Goal: Information Seeking & Learning: Learn about a topic

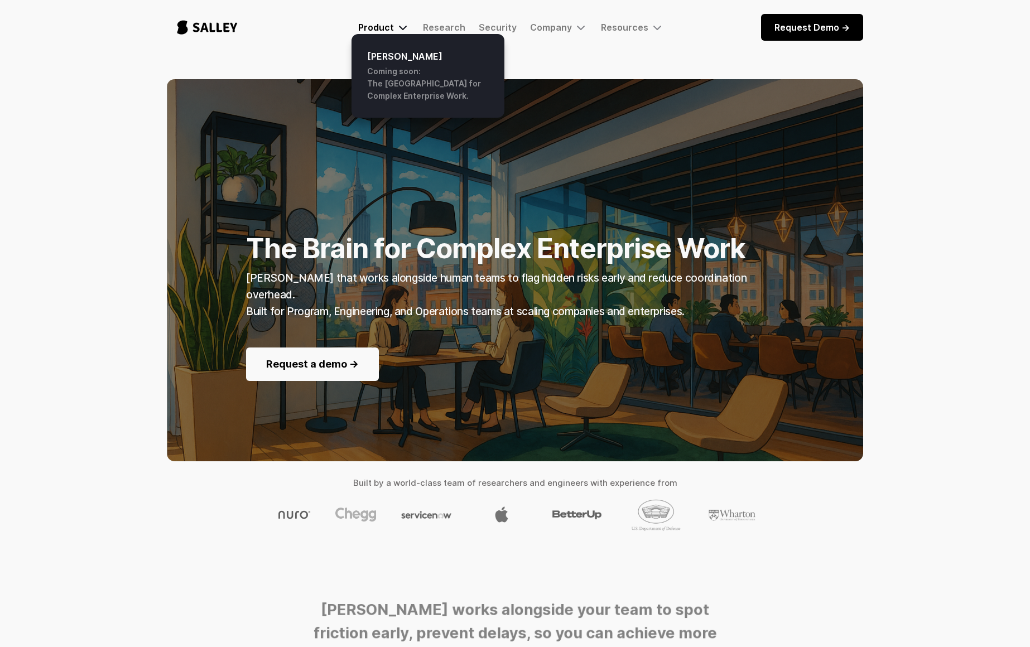
click at [381, 30] on div "Product" at bounding box center [376, 27] width 36 height 11
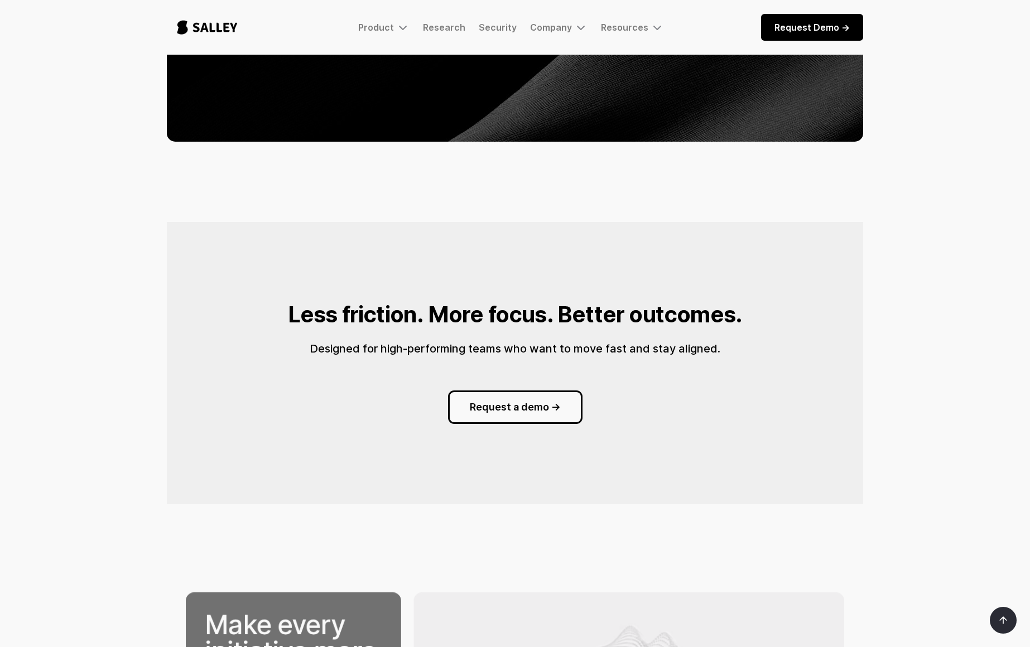
scroll to position [1286, 0]
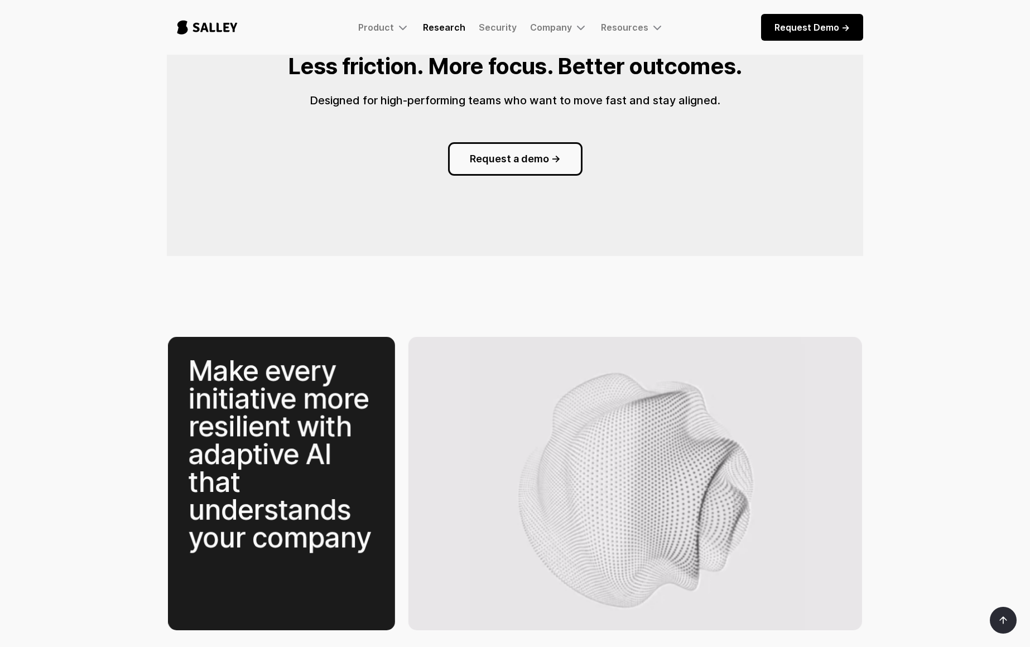
click at [453, 28] on link "Research" at bounding box center [444, 27] width 42 height 11
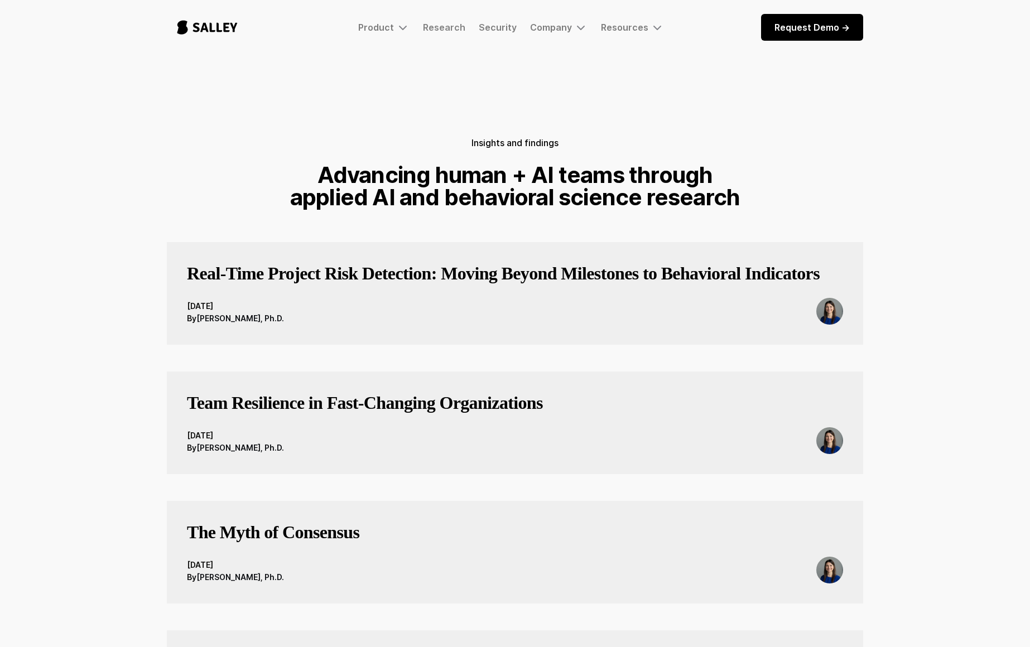
click at [517, 270] on h3 "Real-Time Project Risk Detection: Moving Beyond Milestones to Behavioral Indica…" at bounding box center [503, 273] width 633 height 22
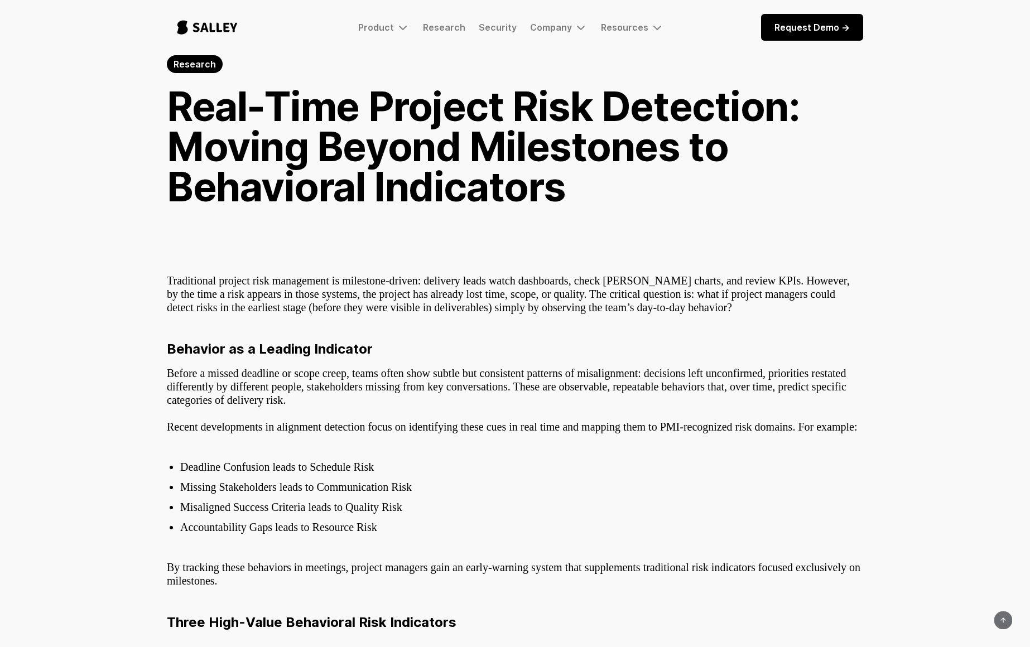
scroll to position [109, 0]
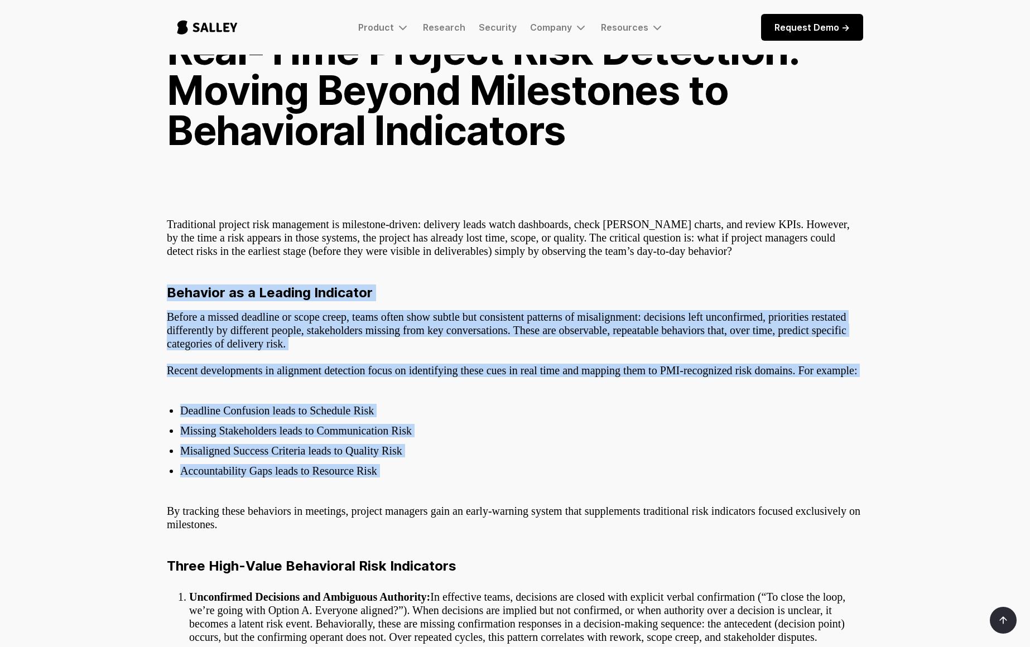
drag, startPoint x: 167, startPoint y: 290, endPoint x: 422, endPoint y: 485, distance: 321.2
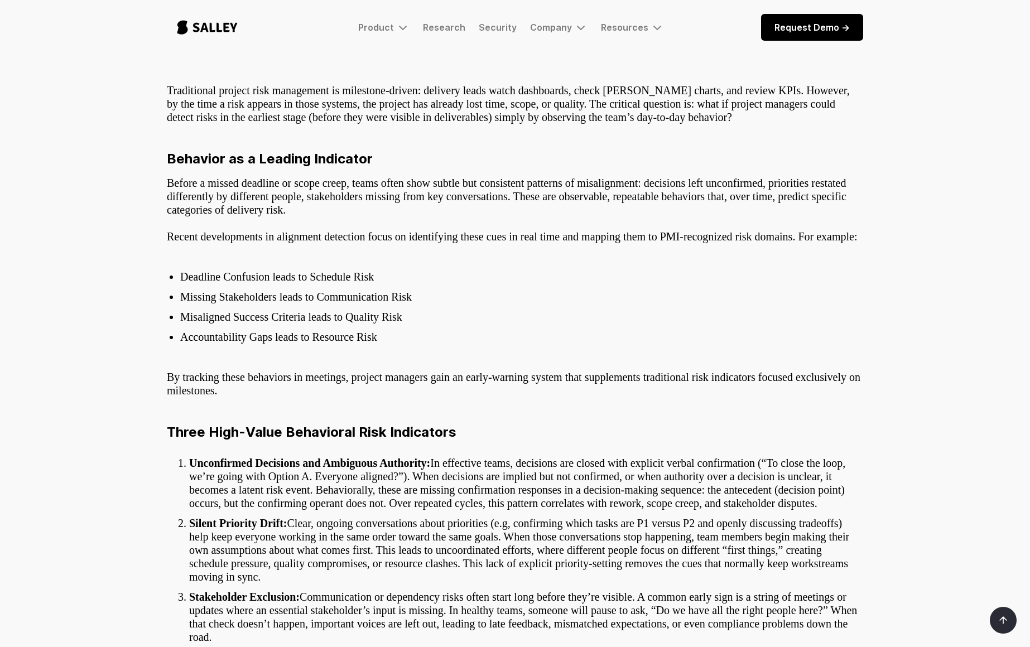
scroll to position [123, 0]
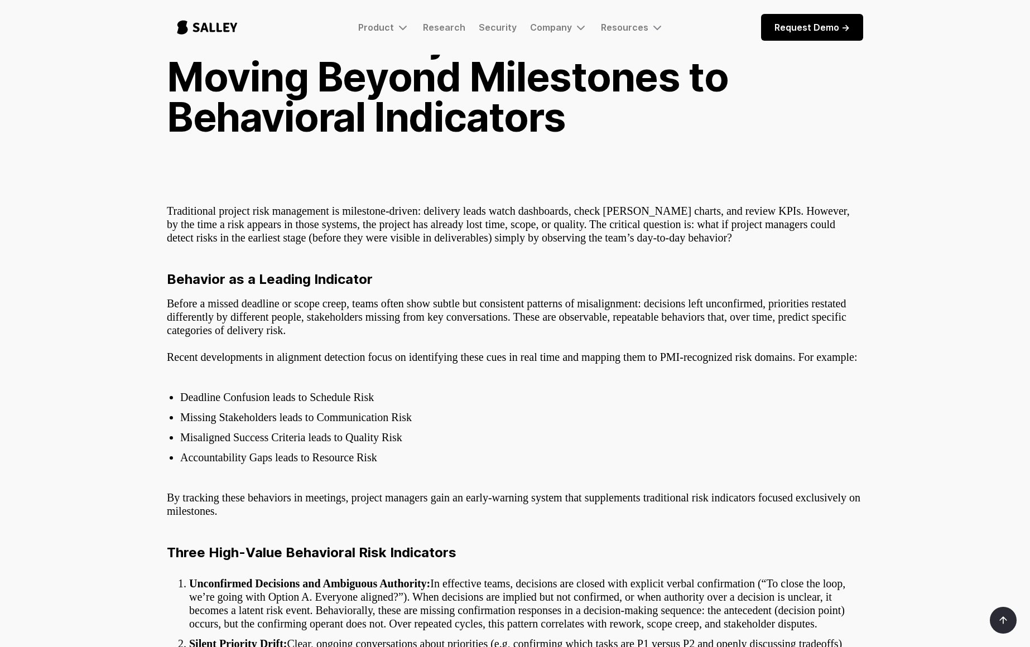
click at [171, 301] on p "‍ Before a missed deadline or scope creep, teams often show subtle but consiste…" at bounding box center [515, 317] width 696 height 40
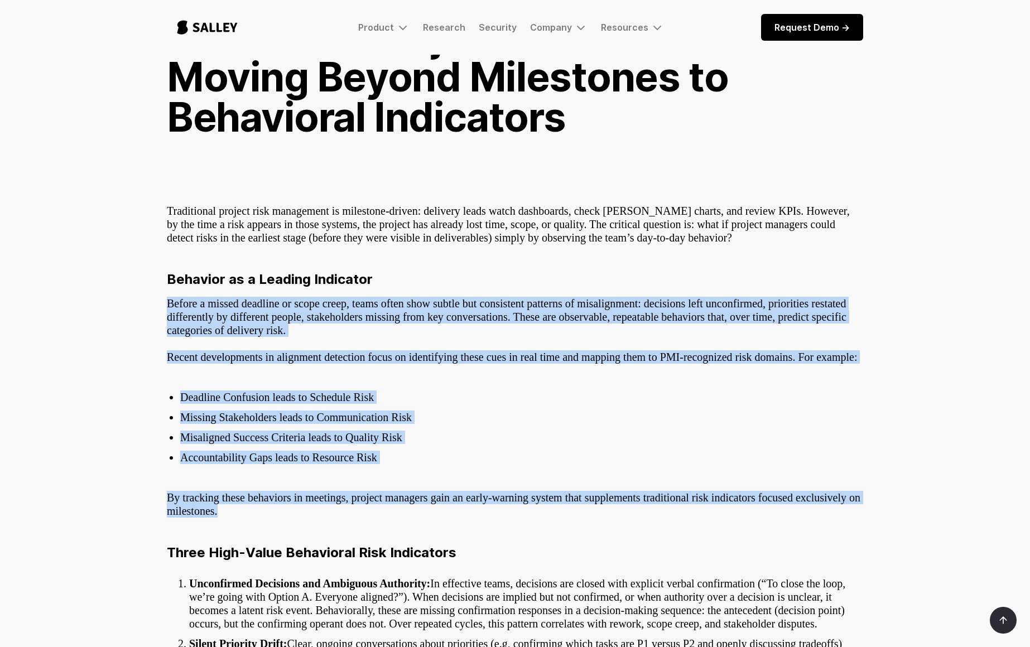
drag, startPoint x: 167, startPoint y: 301, endPoint x: 611, endPoint y: 525, distance: 497.4
copy div "Before a missed deadline or scope creep, teams often show subtle but consistent…"
